Goal: Task Accomplishment & Management: Use online tool/utility

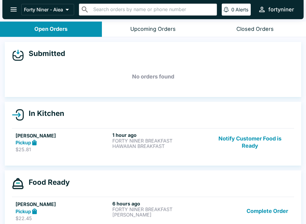
scroll to position [1, 0]
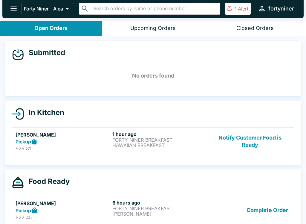
click at [241, 5] on button "1 Alert" at bounding box center [238, 9] width 26 height 12
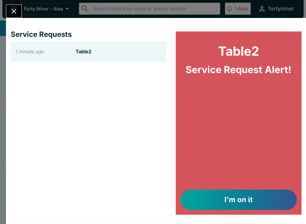
click at [210, 201] on button "I'm on it" at bounding box center [239, 199] width 116 height 20
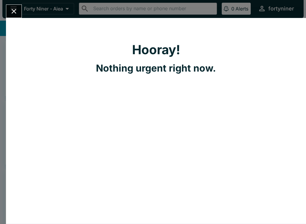
click at [13, 11] on icon "Close" at bounding box center [14, 11] width 5 height 5
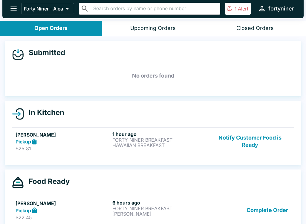
click at [239, 7] on p "Alert" at bounding box center [243, 9] width 10 height 6
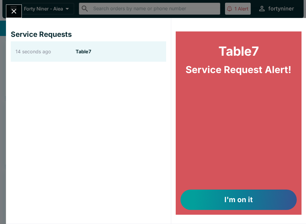
click at [203, 195] on button "I'm on it" at bounding box center [239, 199] width 116 height 20
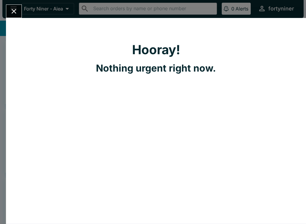
click at [17, 12] on icon "Close" at bounding box center [14, 11] width 8 height 8
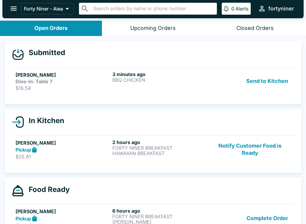
click at [87, 83] on div "Dine-In: Table 7" at bounding box center [63, 81] width 95 height 6
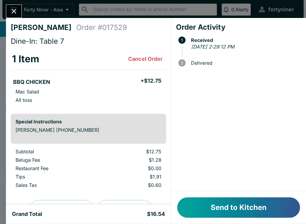
click at [210, 208] on button "Send to Kitchen" at bounding box center [238, 207] width 123 height 20
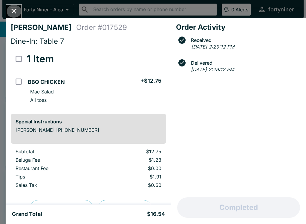
click at [15, 11] on icon "Close" at bounding box center [14, 11] width 8 height 8
